Goal: Information Seeking & Learning: Obtain resource

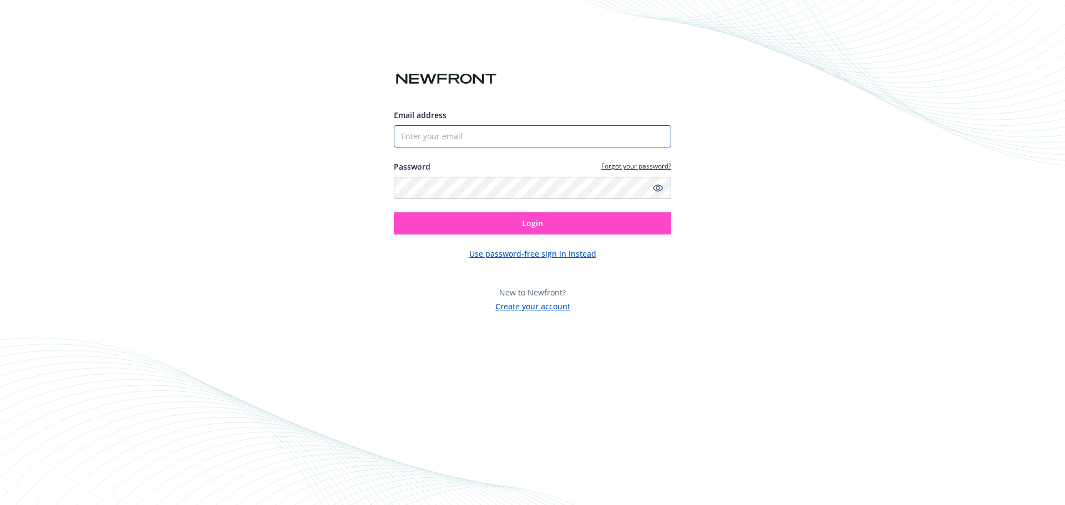
type input "[EMAIL_ADDRESS][DOMAIN_NAME]"
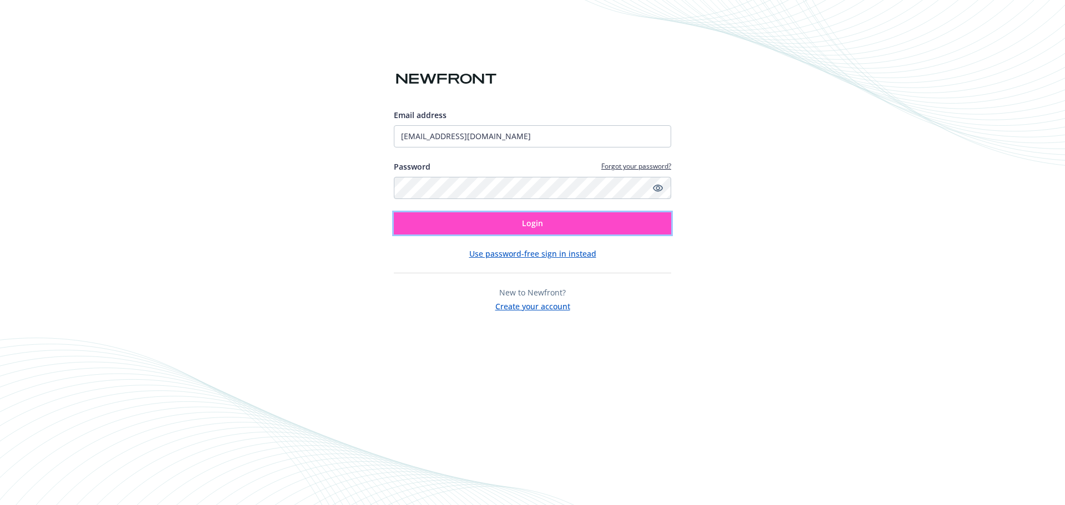
click at [530, 225] on span "Login" at bounding box center [532, 223] width 21 height 11
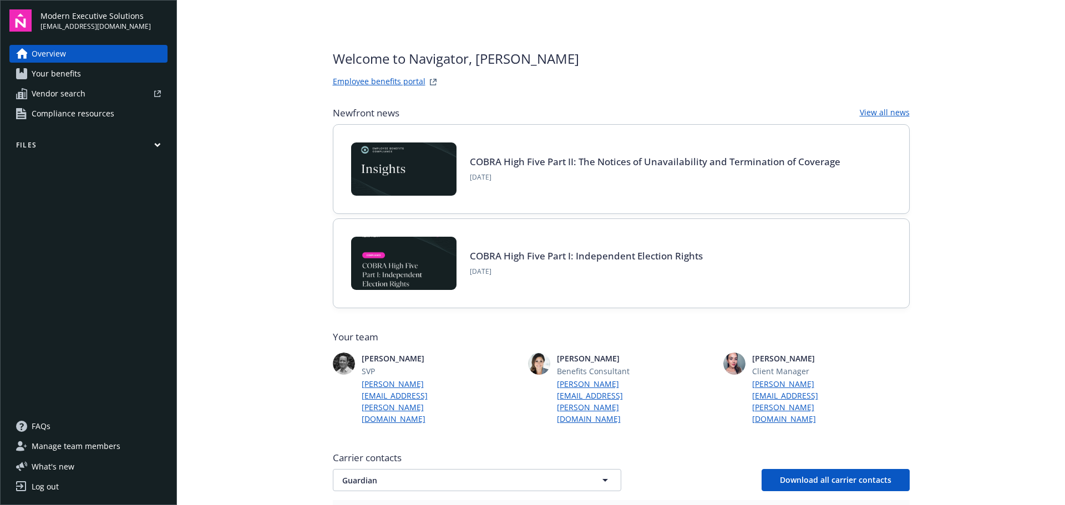
click at [71, 113] on span "Compliance resources" at bounding box center [73, 114] width 83 height 18
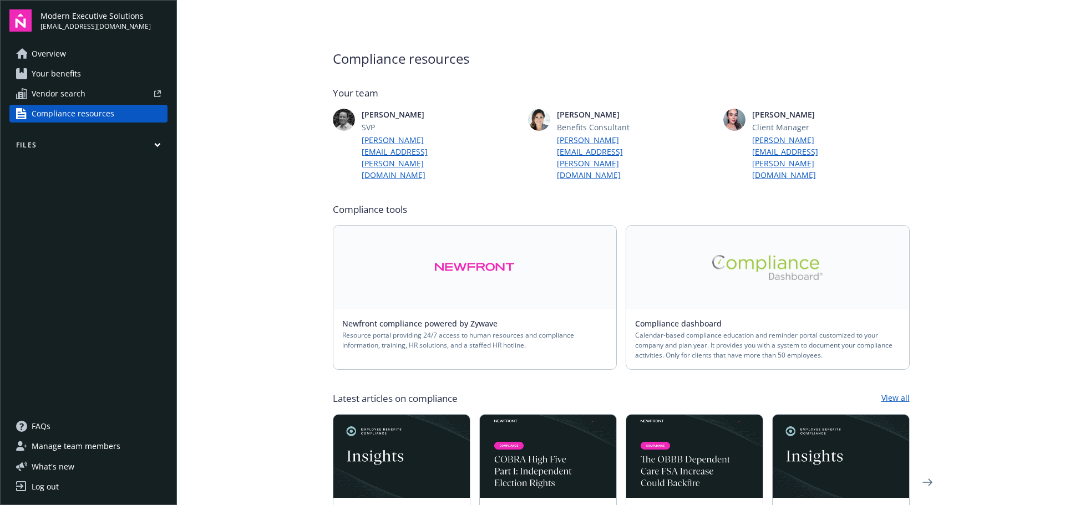
click at [742, 255] on img at bounding box center [767, 267] width 111 height 25
